Goal: Information Seeking & Learning: Learn about a topic

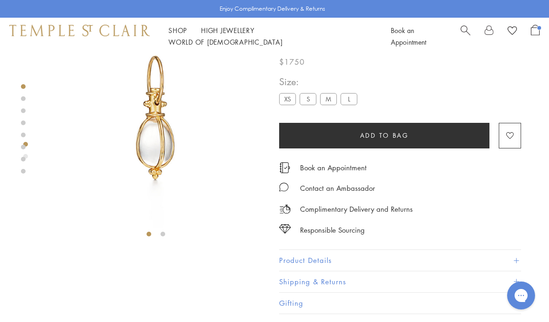
scroll to position [55, 0]
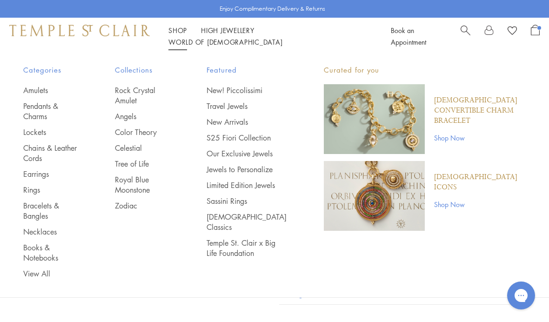
click at [49, 108] on link "Pendants & Charms" at bounding box center [50, 111] width 54 height 20
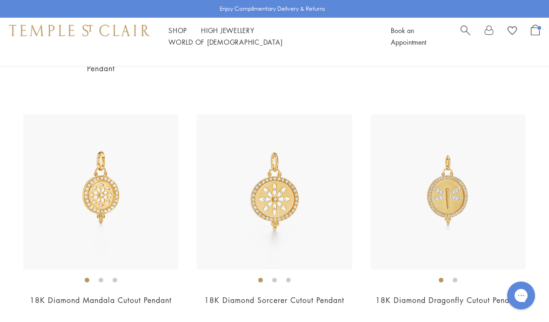
scroll to position [3565, 0]
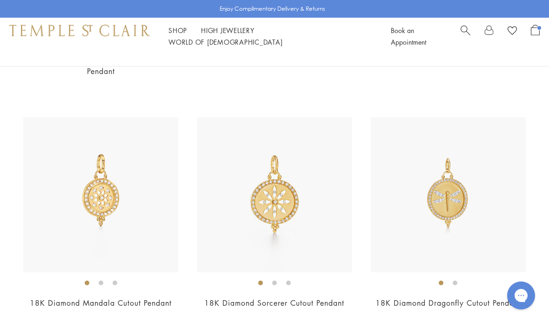
click at [133, 298] on link "18K Diamond Mandala Cutout Pendant" at bounding box center [101, 303] width 142 height 10
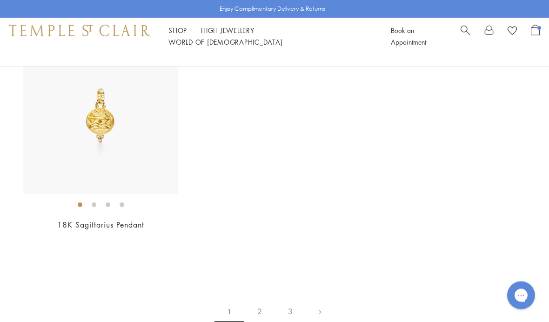
scroll to position [5267, 0]
click at [263, 301] on link "2" at bounding box center [259, 312] width 31 height 26
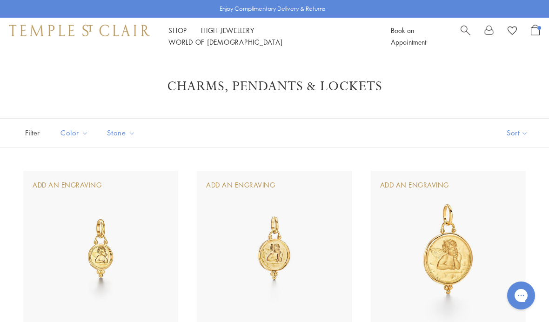
scroll to position [5305, 0]
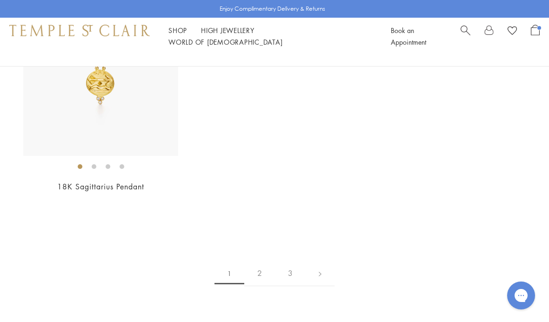
click at [265, 263] on link "2" at bounding box center [259, 274] width 31 height 26
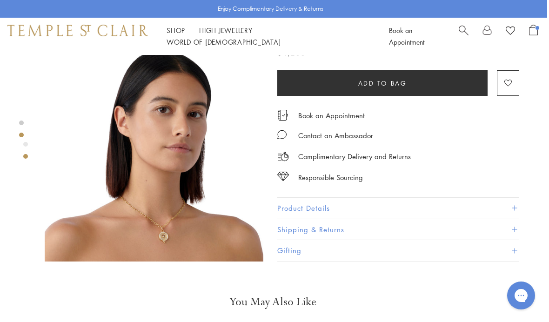
scroll to position [268, 2]
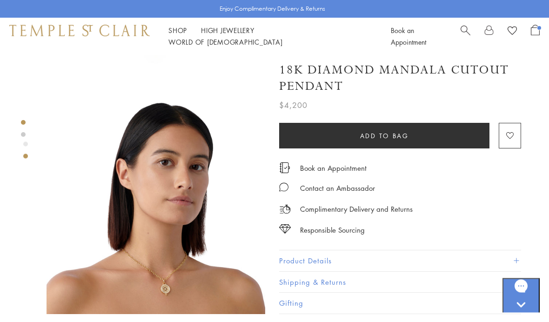
scroll to position [192, 0]
click at [516, 262] on span at bounding box center [516, 260] width 5 height 5
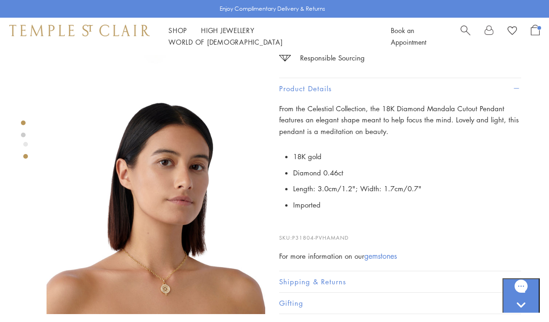
click at [194, 235] on img at bounding box center [156, 204] width 219 height 219
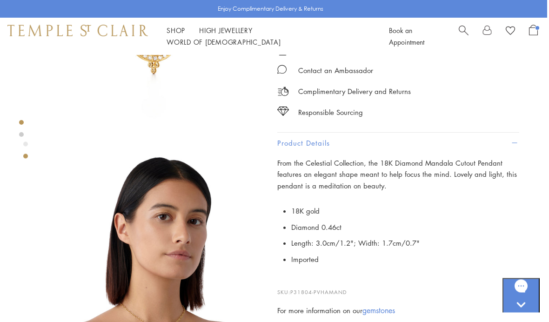
scroll to position [121, 2]
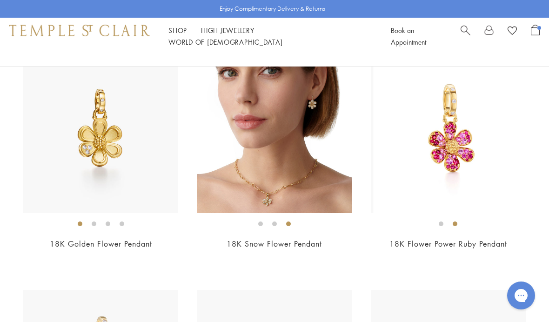
scroll to position [1040, 0]
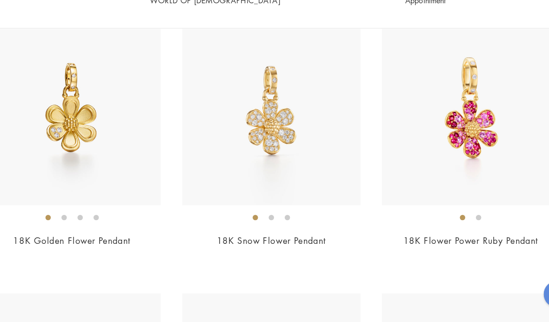
scroll to position [1037, 0]
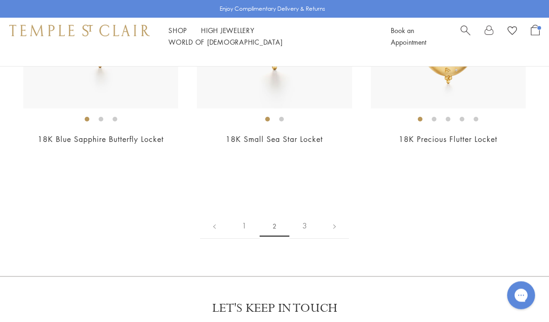
scroll to position [4393, 0]
click at [310, 239] on link "3" at bounding box center [305, 226] width 31 height 26
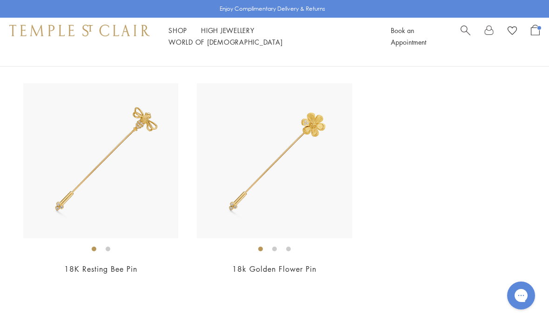
scroll to position [318, 0]
